Goal: Check status: Check status

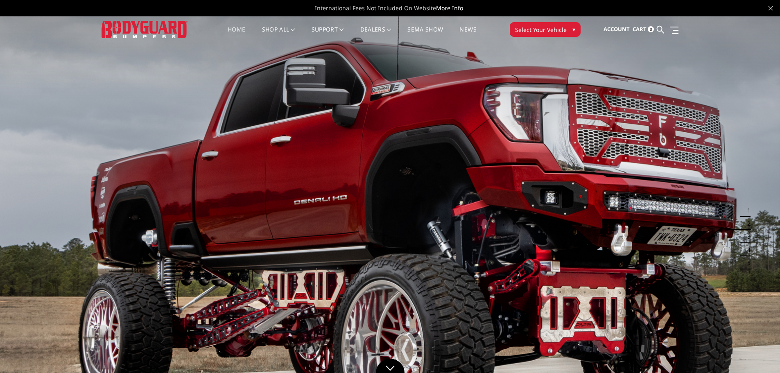
click at [674, 28] on link at bounding box center [672, 30] width 11 height 9
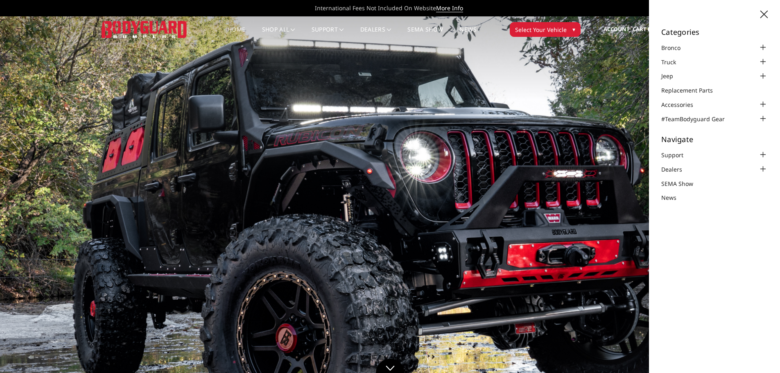
click at [766, 14] on icon at bounding box center [764, 14] width 7 height 7
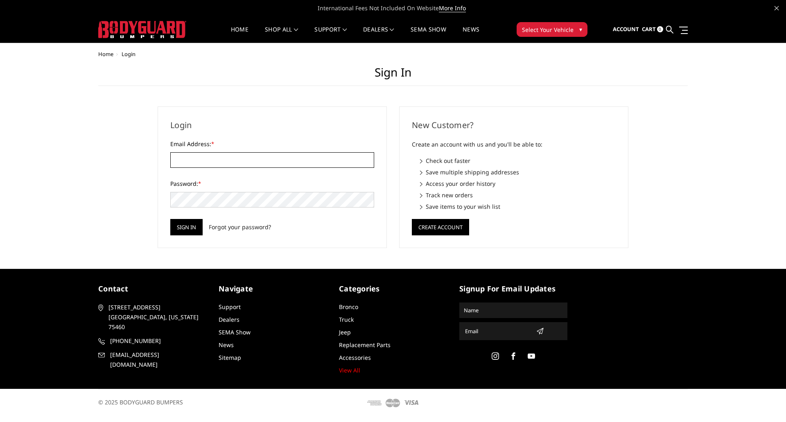
click at [217, 163] on input "Email Address: *" at bounding box center [272, 160] width 204 height 16
paste input "[EMAIL_ADDRESS][DOMAIN_NAME]"
type input "vendor@elitetruck.com"
click at [185, 226] on input "Sign in" at bounding box center [186, 227] width 32 height 16
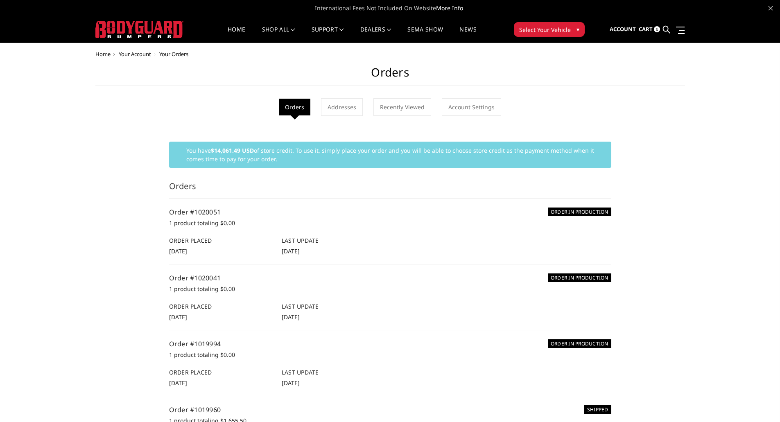
click at [301, 103] on li "Orders" at bounding box center [295, 107] width 32 height 17
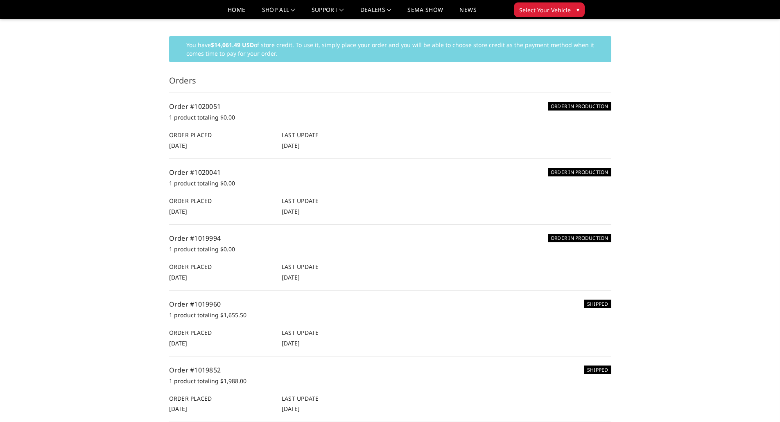
scroll to position [82, 0]
click at [197, 83] on h3 "Orders" at bounding box center [390, 83] width 442 height 18
click at [223, 76] on h3 "Orders" at bounding box center [390, 83] width 442 height 18
click at [199, 171] on link "Order #1020041" at bounding box center [195, 171] width 52 height 9
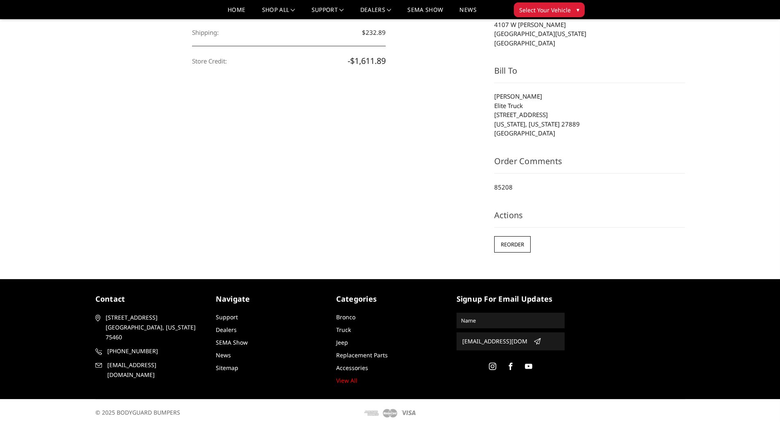
scroll to position [268, 0]
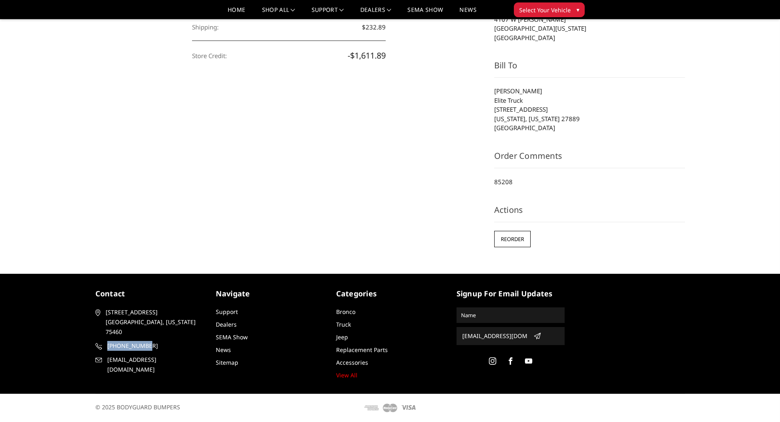
drag, startPoint x: 161, startPoint y: 329, endPoint x: 142, endPoint y: 337, distance: 20.0
click at [142, 337] on article "contact [STREET_ADDRESS][US_STATE] [PHONE_NUMBER] [EMAIL_ADDRESS][DOMAIN_NAME]" at bounding box center [149, 331] width 108 height 86
copy span "[PHONE_NUMBER]"
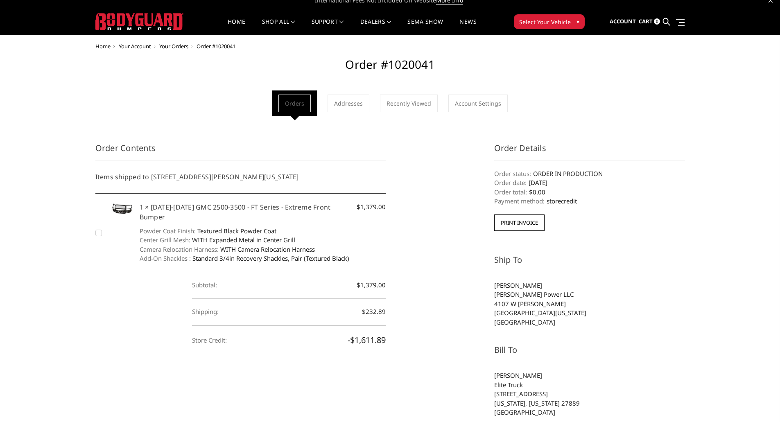
scroll to position [0, 0]
